Goal: Task Accomplishment & Management: Complete application form

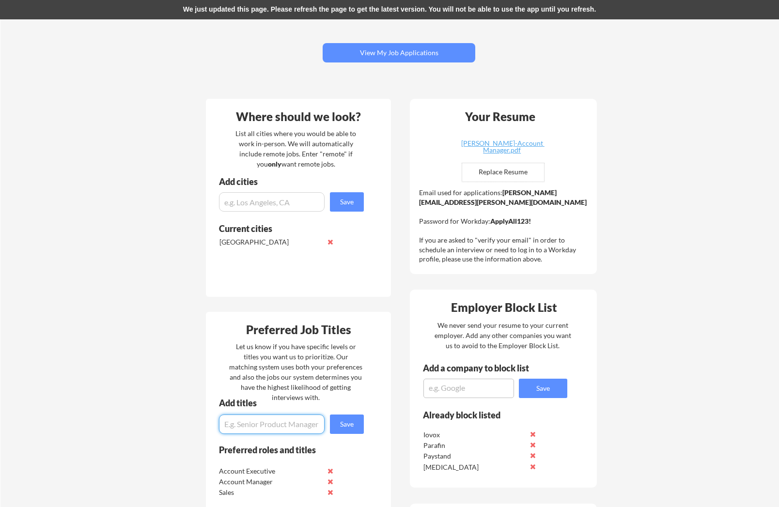
scroll to position [75, 0]
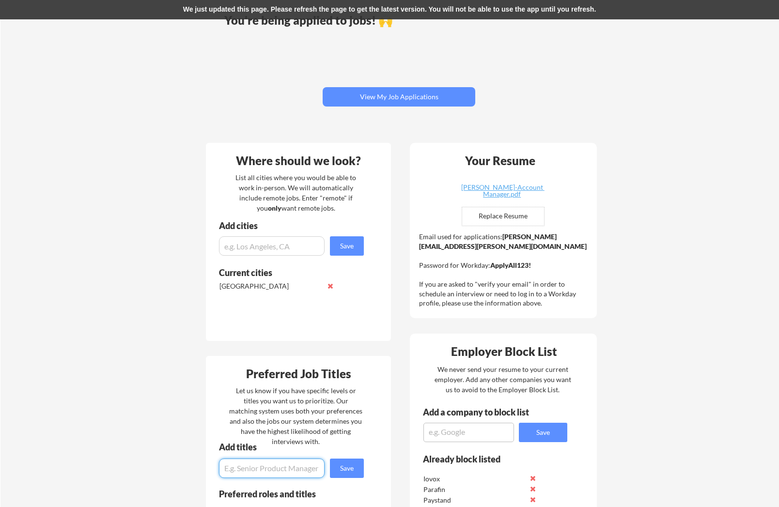
click at [499, 216] on input "file" at bounding box center [503, 216] width 82 height 18
type input "C:\fakepath\Matthew-Macleod-Account Manager-Resume.pdf"
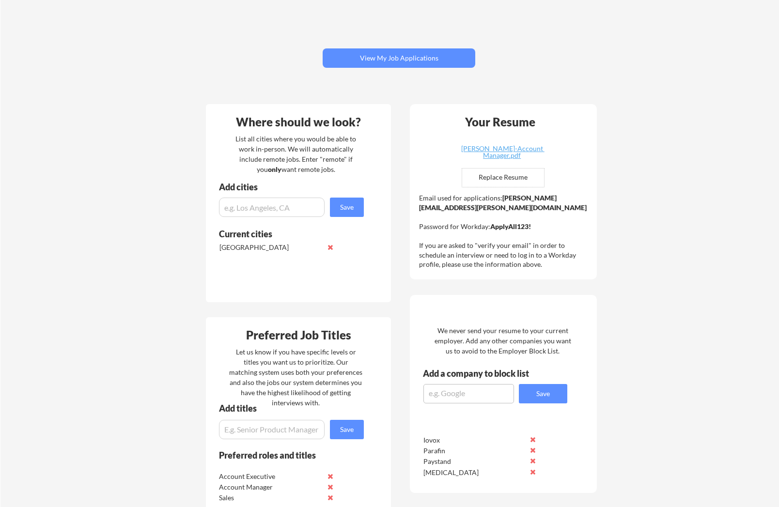
scroll to position [75, 0]
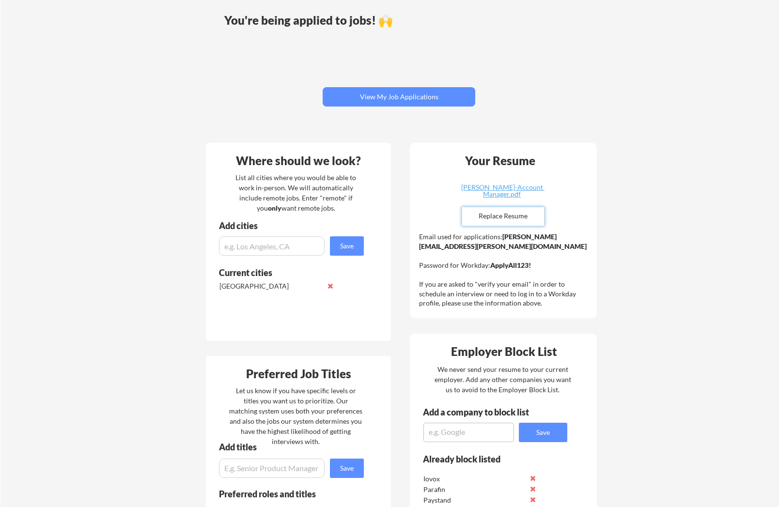
click at [500, 220] on input "file" at bounding box center [503, 216] width 82 height 18
type input "C:\fakepath\Matthew-Macleod-Account Manager-Resume.pdf"
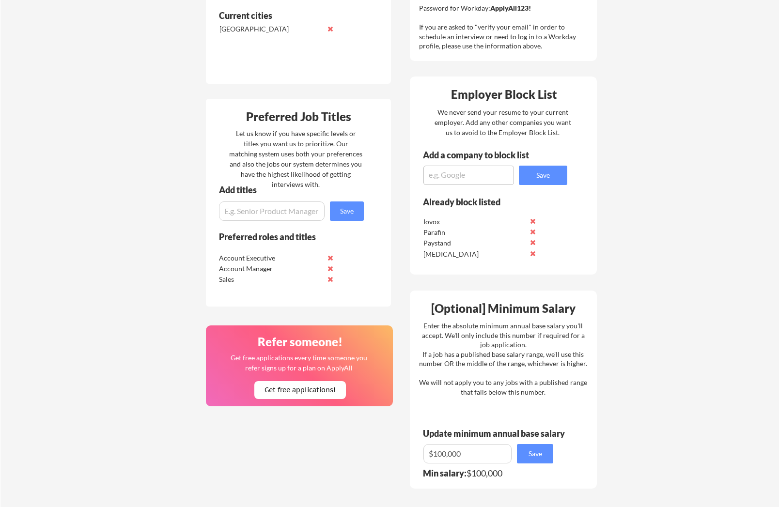
scroll to position [333, 0]
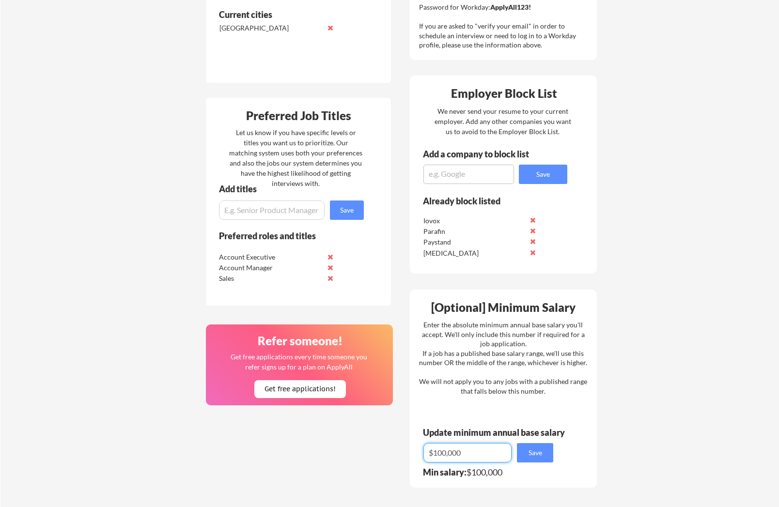
drag, startPoint x: 447, startPoint y: 455, endPoint x: 438, endPoint y: 455, distance: 9.3
click at [438, 455] on input "input" at bounding box center [468, 452] width 88 height 19
type input "$115,000"
click at [549, 456] on button "Save" at bounding box center [535, 452] width 36 height 19
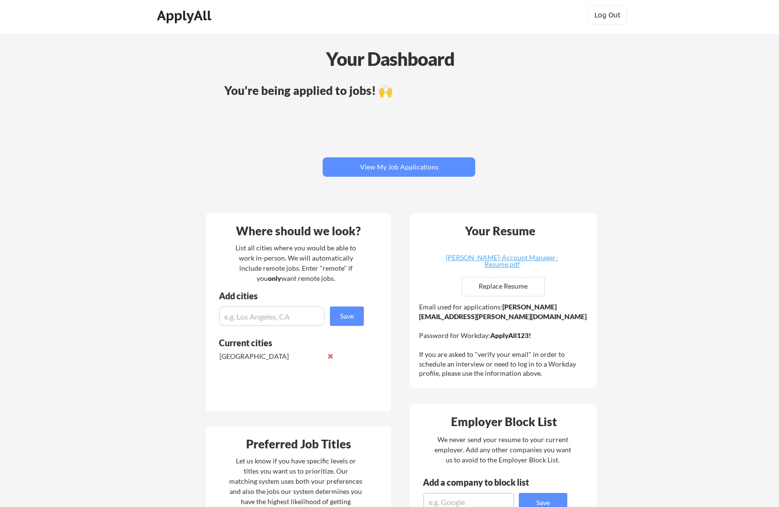
scroll to position [0, 0]
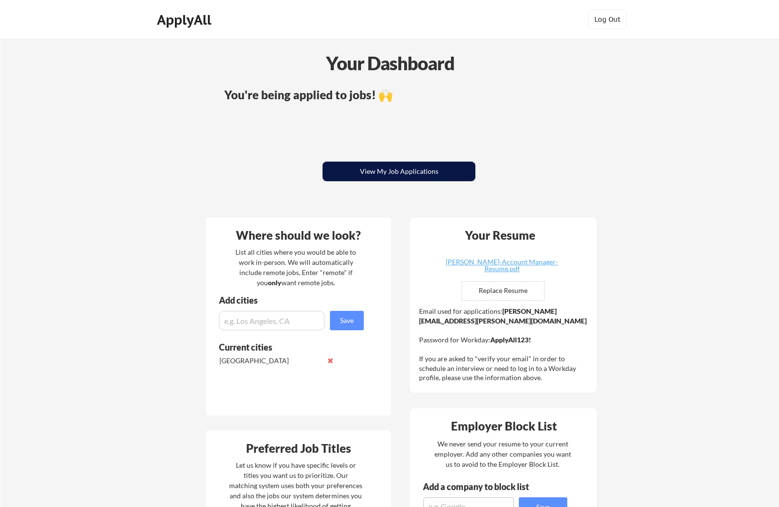
click at [381, 171] on button "View My Job Applications" at bounding box center [399, 171] width 153 height 19
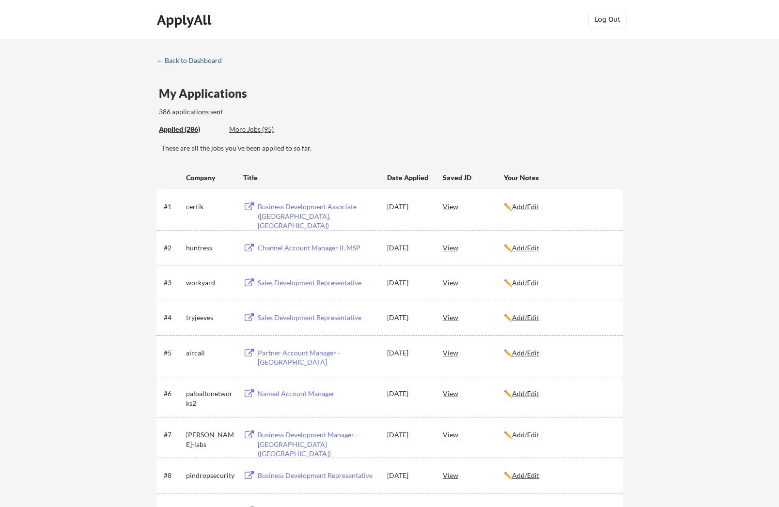
click at [181, 59] on div "← Back to Dashboard" at bounding box center [193, 60] width 73 height 7
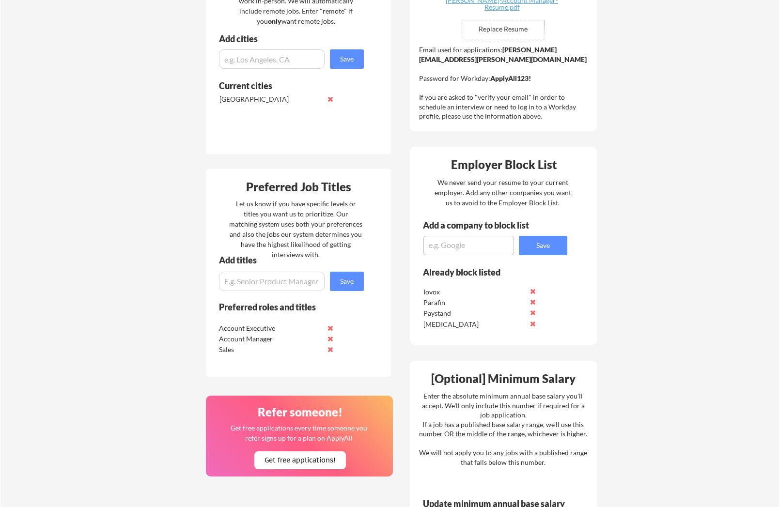
scroll to position [265, 0]
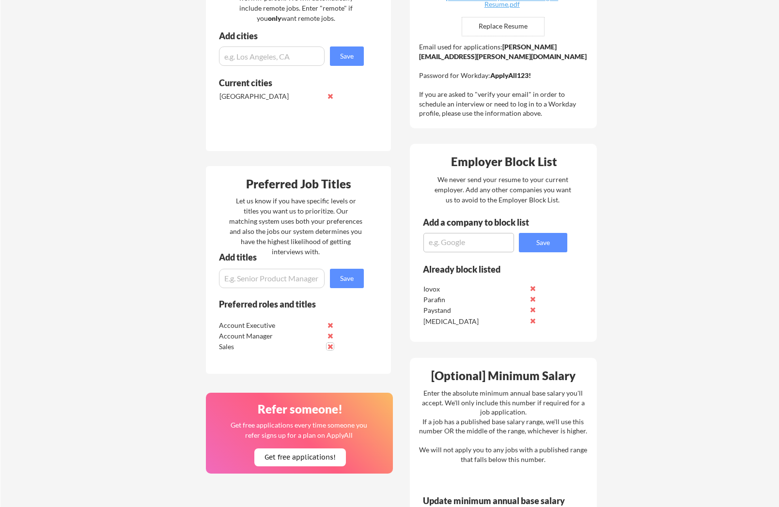
click at [330, 348] on button at bounding box center [330, 346] width 7 height 7
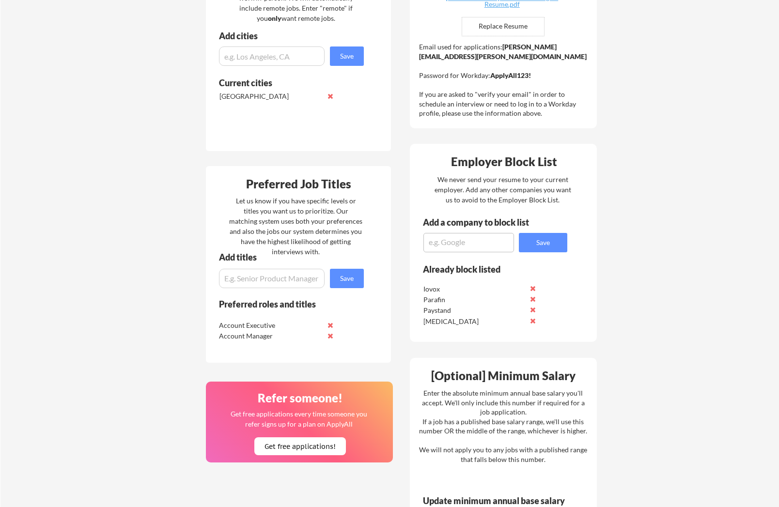
scroll to position [263, 0]
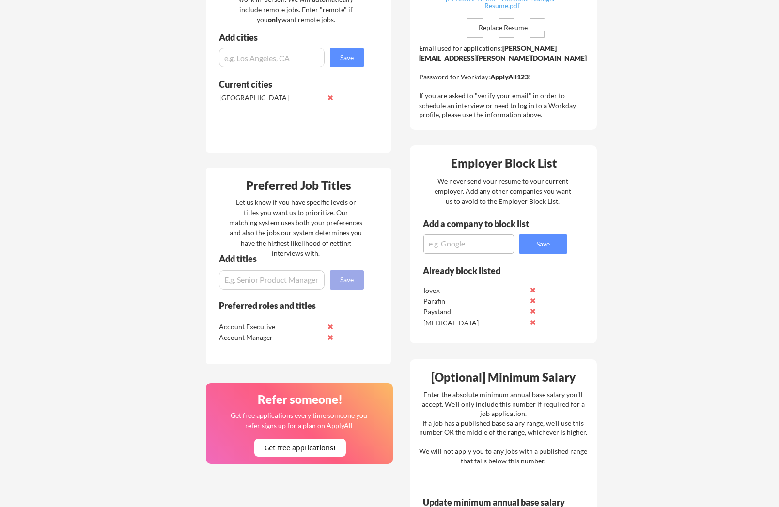
click at [355, 287] on button "Save" at bounding box center [347, 279] width 34 height 19
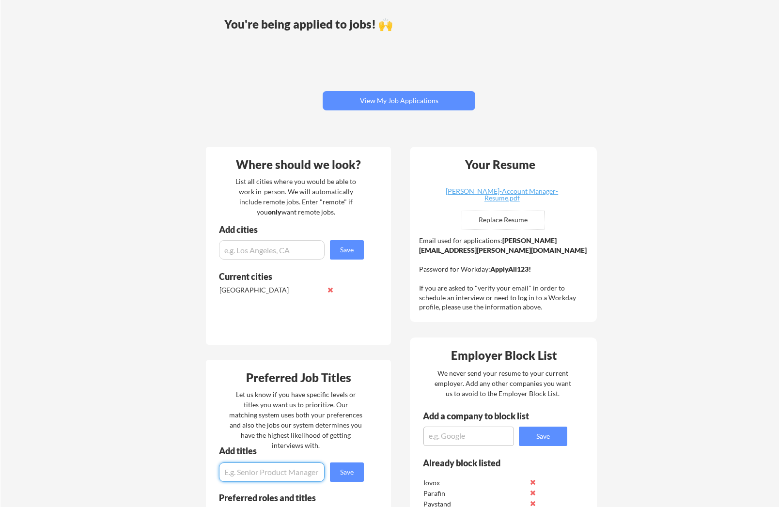
scroll to position [0, 0]
